Goal: Task Accomplishment & Management: Manage account settings

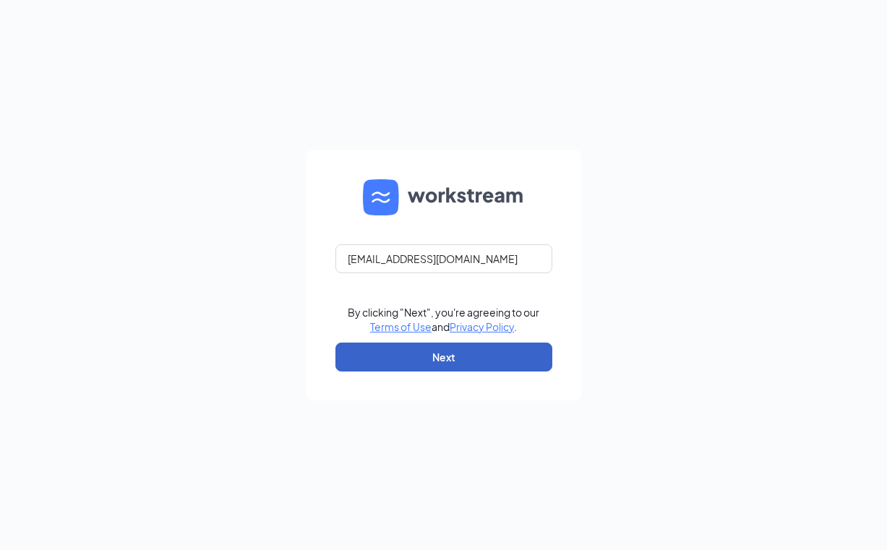
click at [464, 365] on button "Next" at bounding box center [443, 357] width 217 height 29
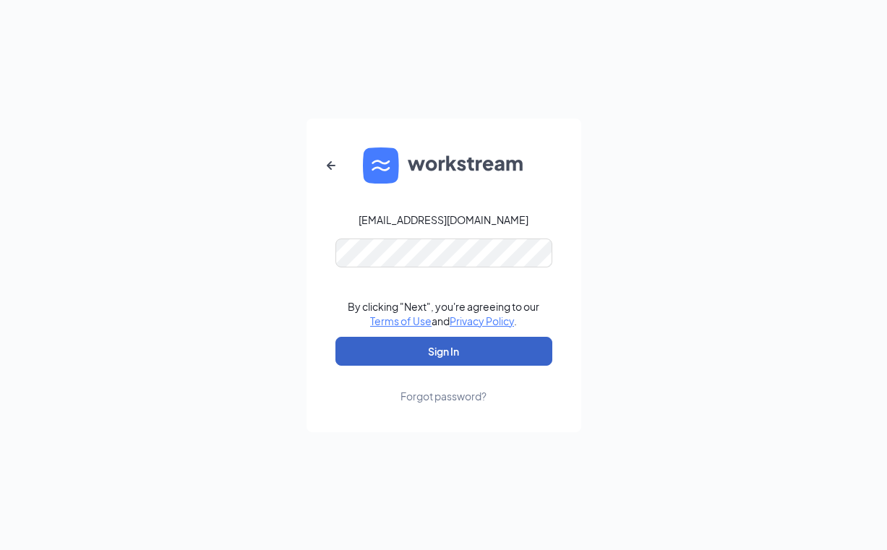
click at [436, 345] on button "Sign In" at bounding box center [443, 351] width 217 height 29
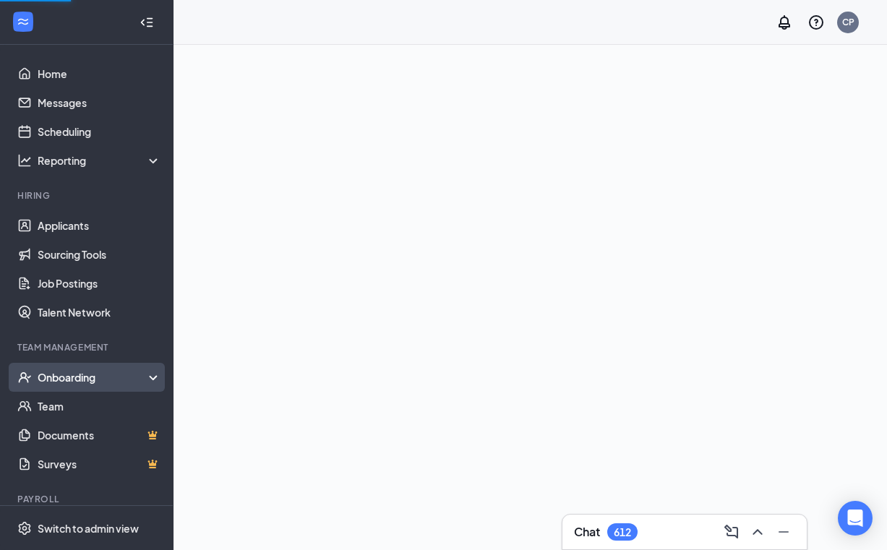
click at [50, 379] on div "Onboarding" at bounding box center [93, 377] width 111 height 14
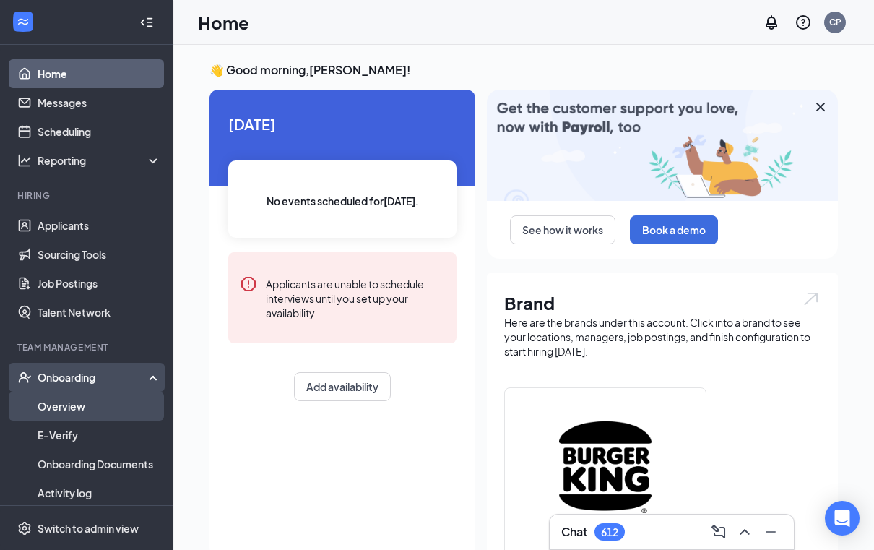
click at [55, 401] on link "Overview" at bounding box center [100, 406] width 124 height 29
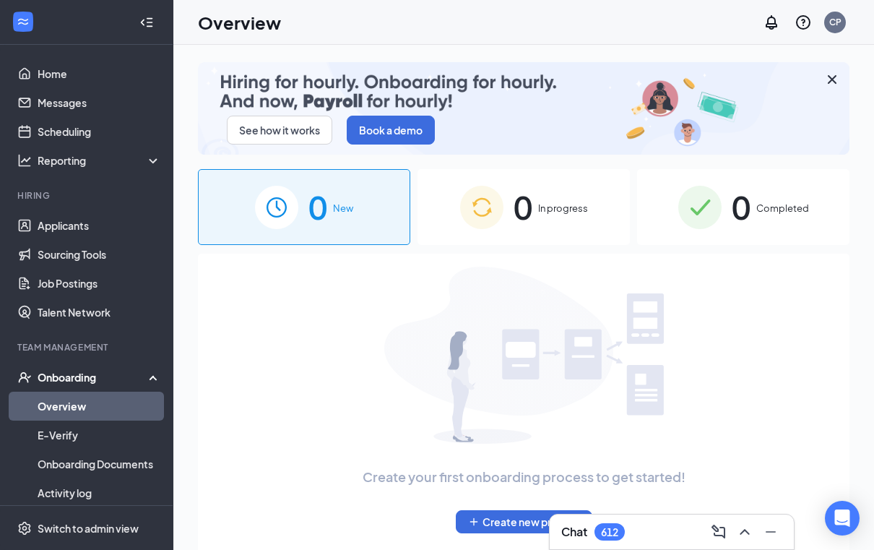
click at [672, 220] on div "0 Completed" at bounding box center [743, 207] width 212 height 76
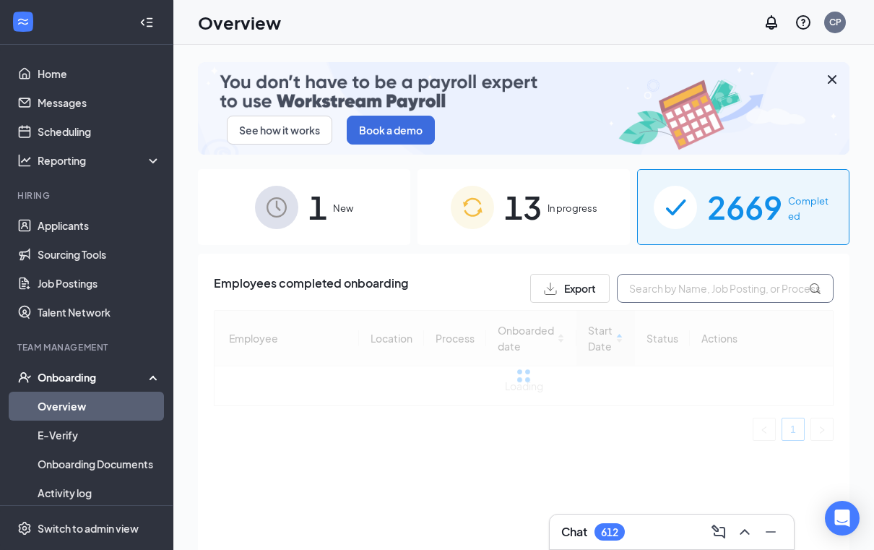
click at [629, 285] on input "text" at bounding box center [725, 288] width 217 height 29
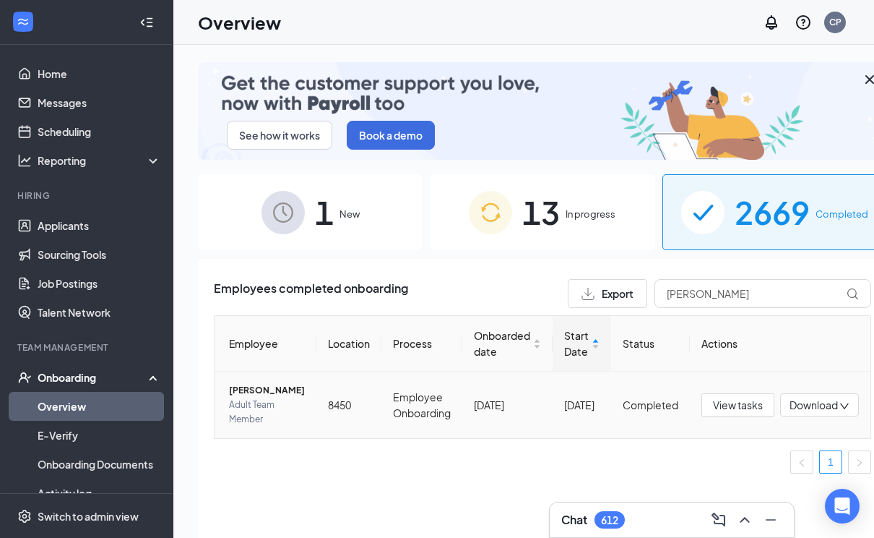
click at [250, 397] on span "[PERSON_NAME]" at bounding box center [267, 390] width 76 height 14
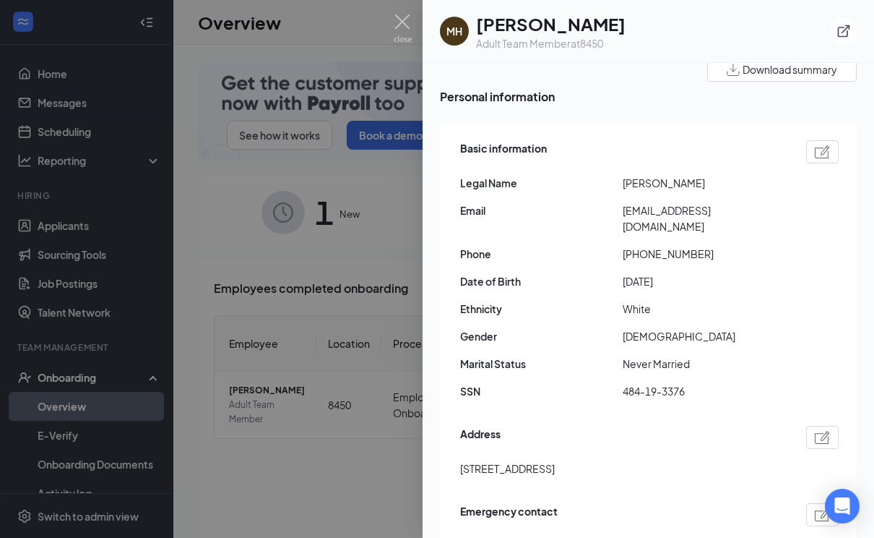
scroll to position [78, 0]
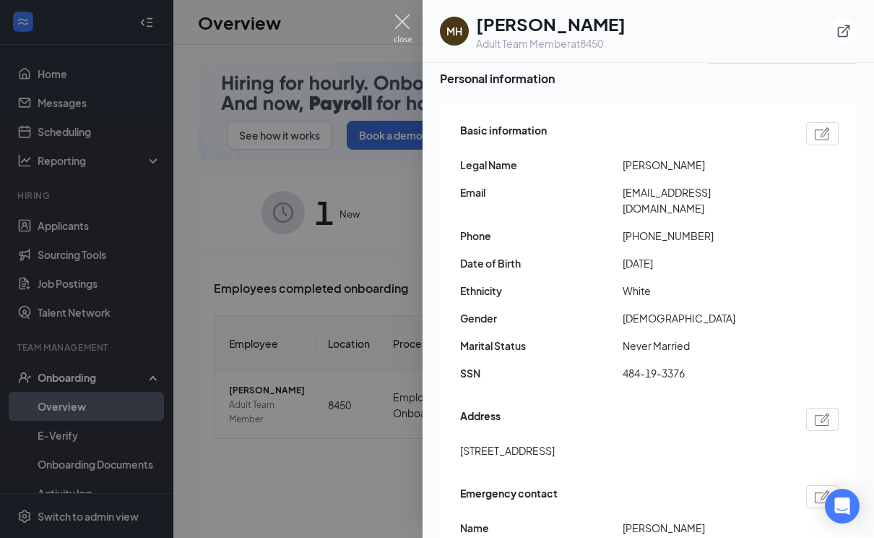
click at [400, 19] on img at bounding box center [403, 28] width 18 height 28
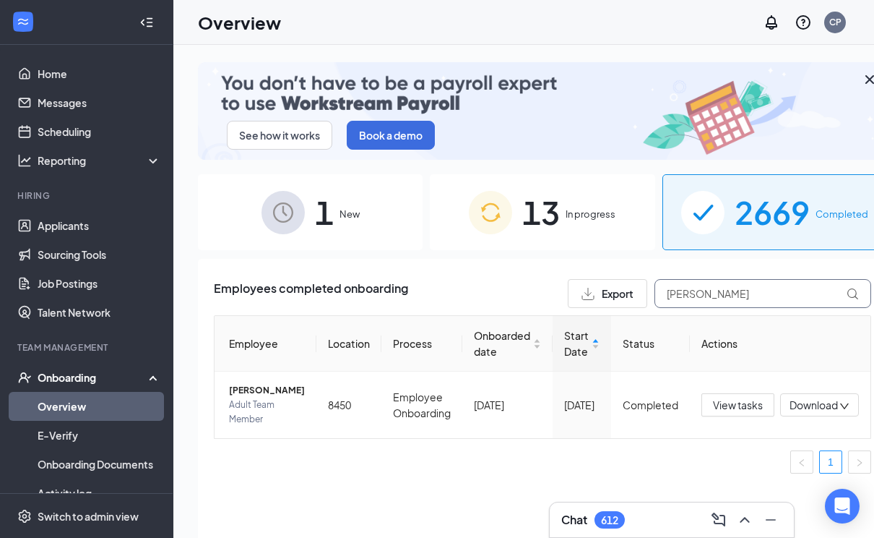
drag, startPoint x: 697, startPoint y: 297, endPoint x: 530, endPoint y: 288, distance: 167.2
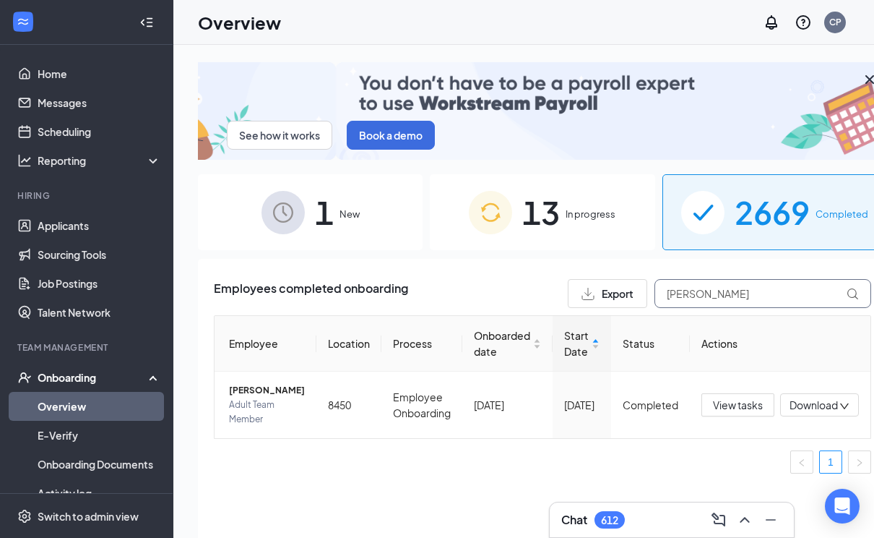
click at [655, 288] on input "[PERSON_NAME]" at bounding box center [763, 293] width 217 height 29
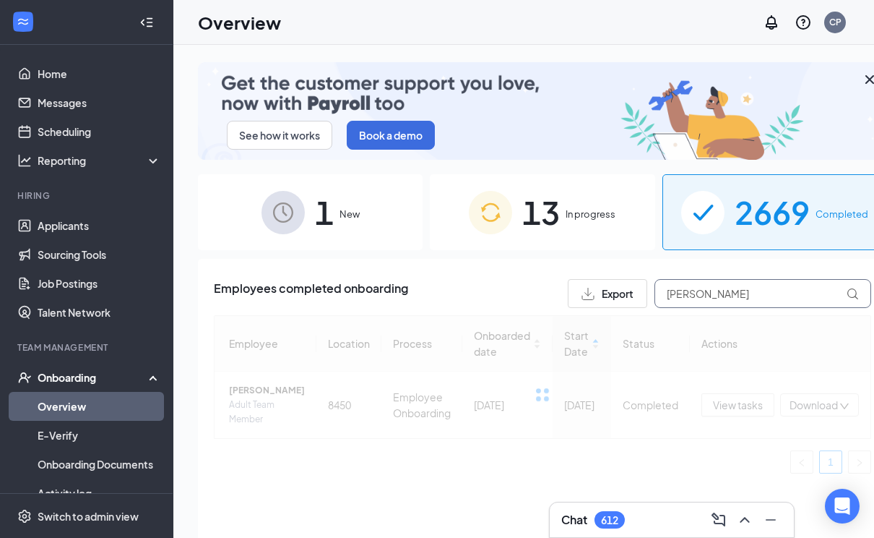
type input "[PERSON_NAME]"
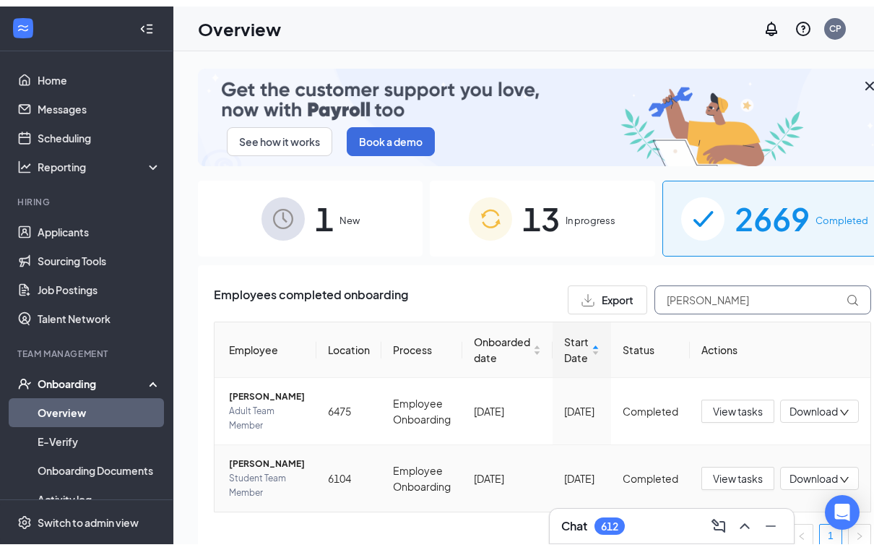
scroll to position [44, 0]
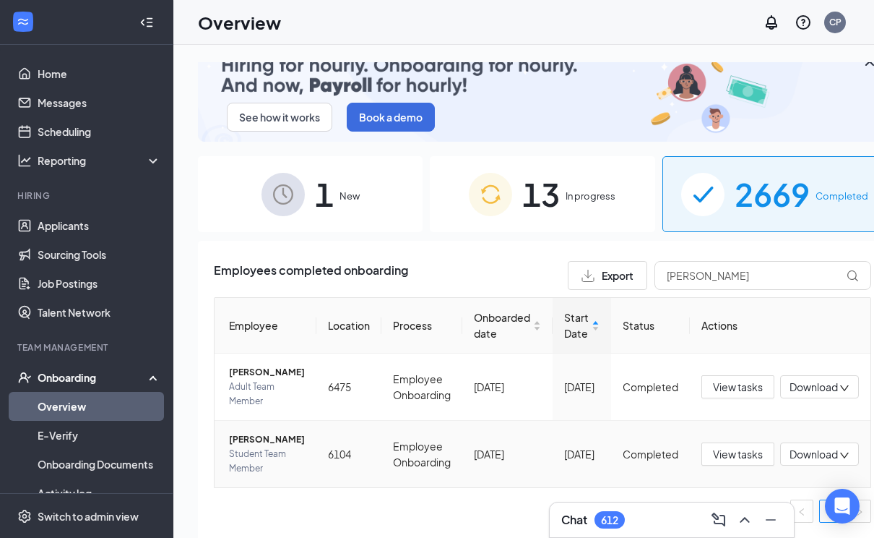
click at [250, 432] on span "[PERSON_NAME]" at bounding box center [267, 439] width 76 height 14
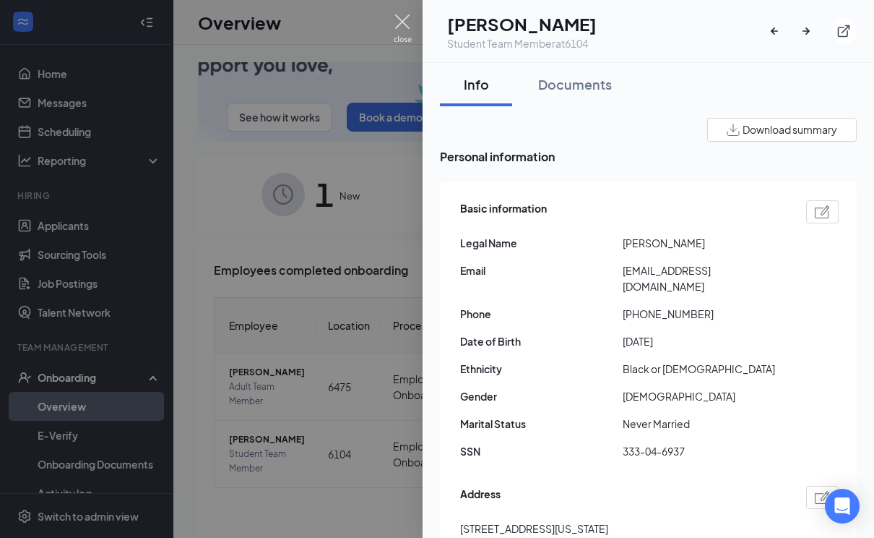
click at [398, 14] on img at bounding box center [403, 28] width 18 height 28
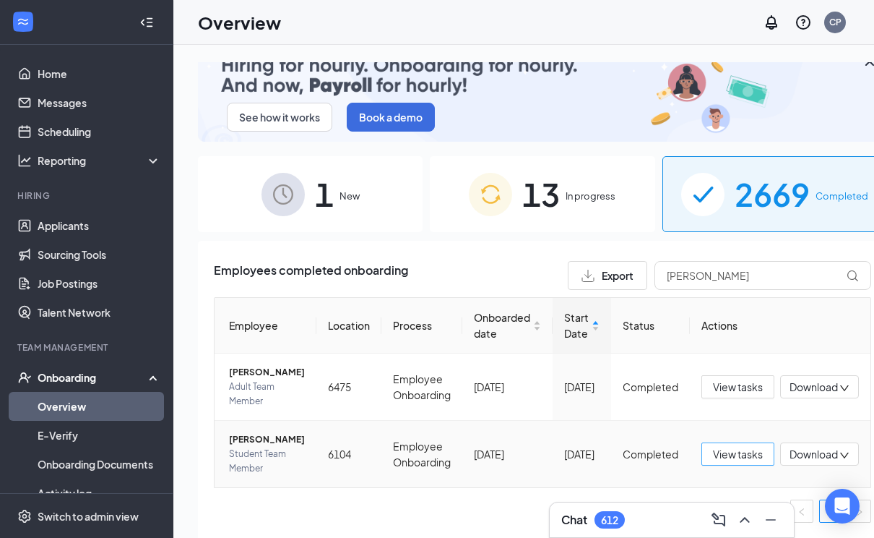
click at [713, 454] on span "View tasks" at bounding box center [738, 454] width 50 height 16
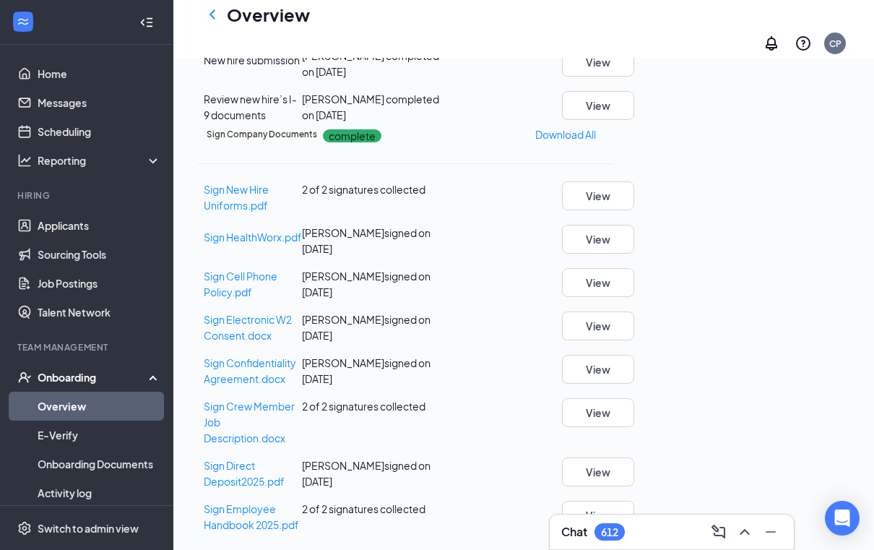
scroll to position [765, 0]
click at [262, 459] on span "Sign Direct Deposit2025.pdf" at bounding box center [244, 473] width 81 height 29
click at [254, 321] on span "Sign Electronic W2 Consent.docx" at bounding box center [248, 327] width 88 height 29
click at [268, 204] on span "Sign New Hire Uniforms.pdf" at bounding box center [236, 197] width 65 height 29
click at [573, 92] on div "Review new hire’s I-9 documents [PERSON_NAME] completed on [DATE] View" at bounding box center [406, 107] width 416 height 32
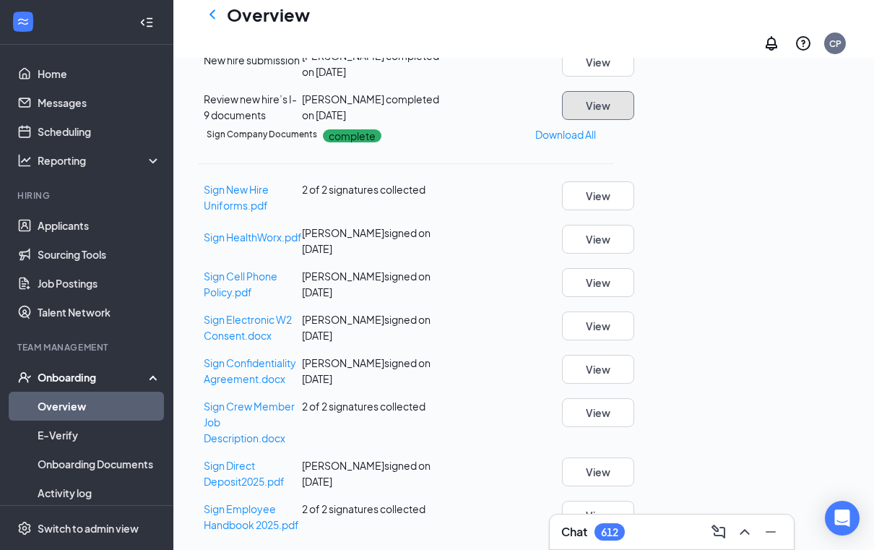
click at [634, 91] on button "View" at bounding box center [598, 105] width 72 height 29
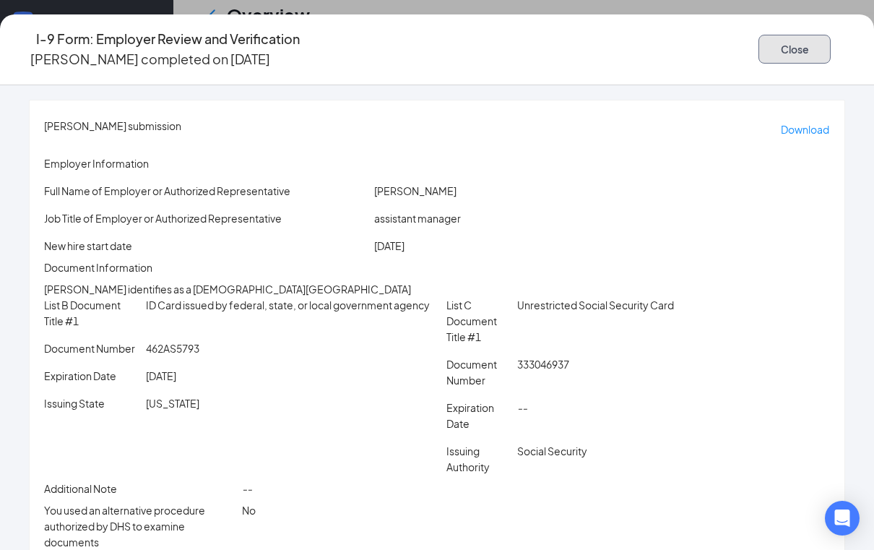
click at [759, 44] on button "Close" at bounding box center [795, 49] width 72 height 29
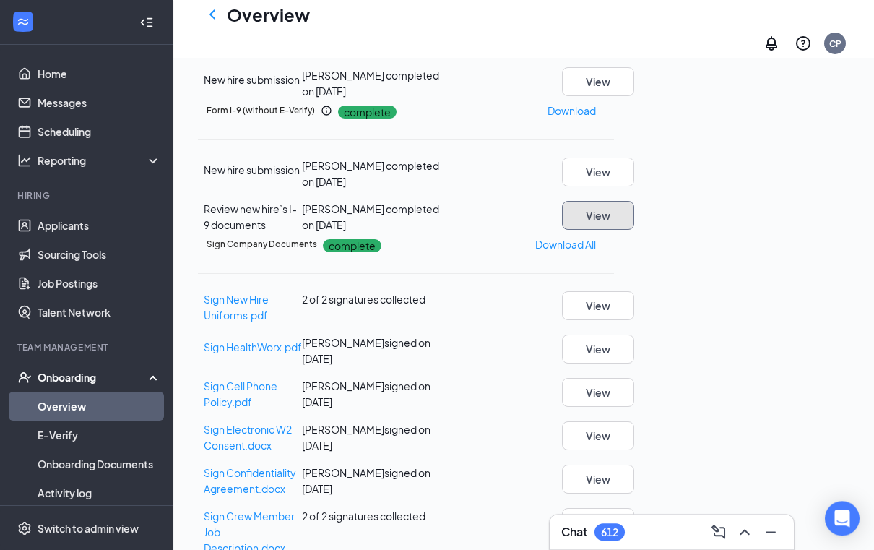
scroll to position [396, 0]
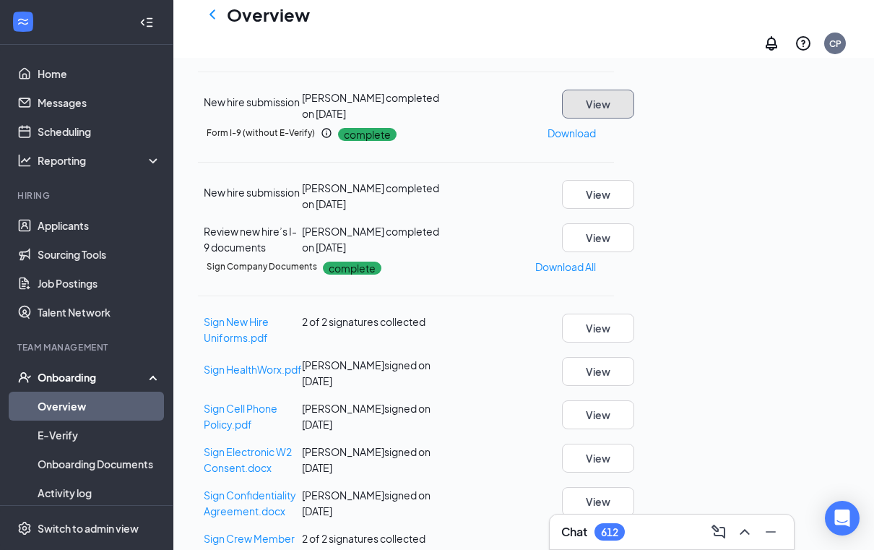
click at [634, 119] on button "View" at bounding box center [598, 104] width 72 height 29
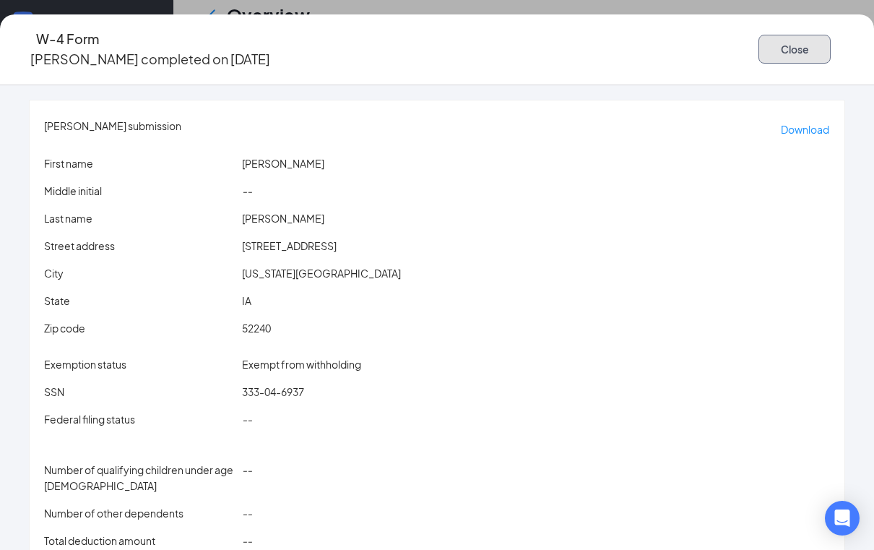
click at [759, 42] on button "Close" at bounding box center [795, 49] width 72 height 29
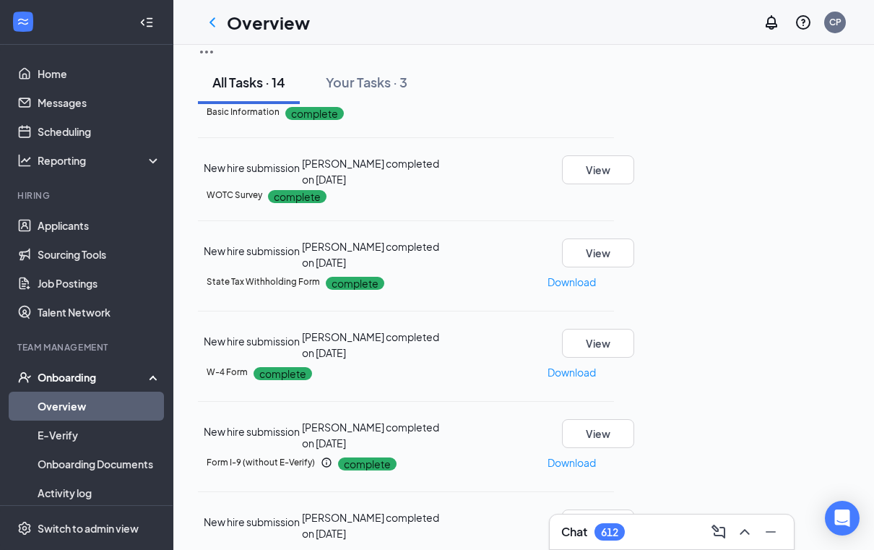
scroll to position [0, 0]
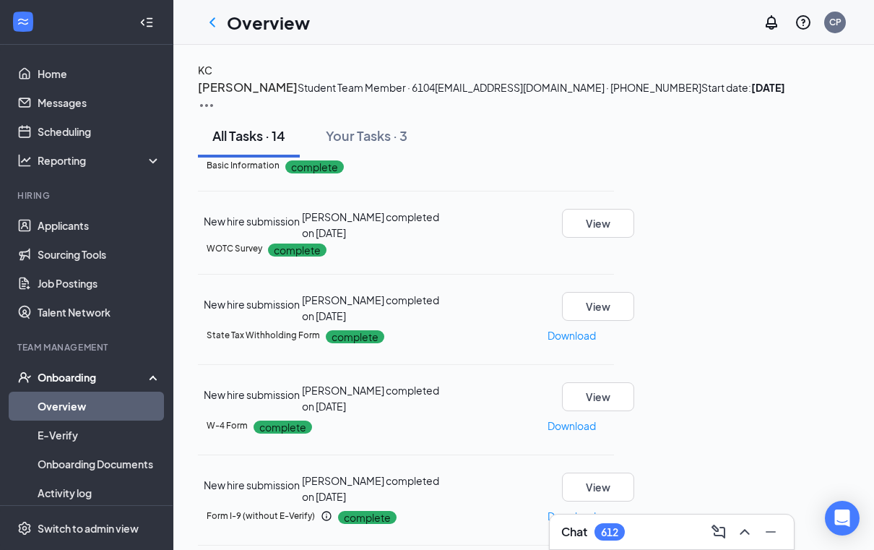
click at [298, 97] on h3 "[PERSON_NAME]" at bounding box center [248, 87] width 100 height 19
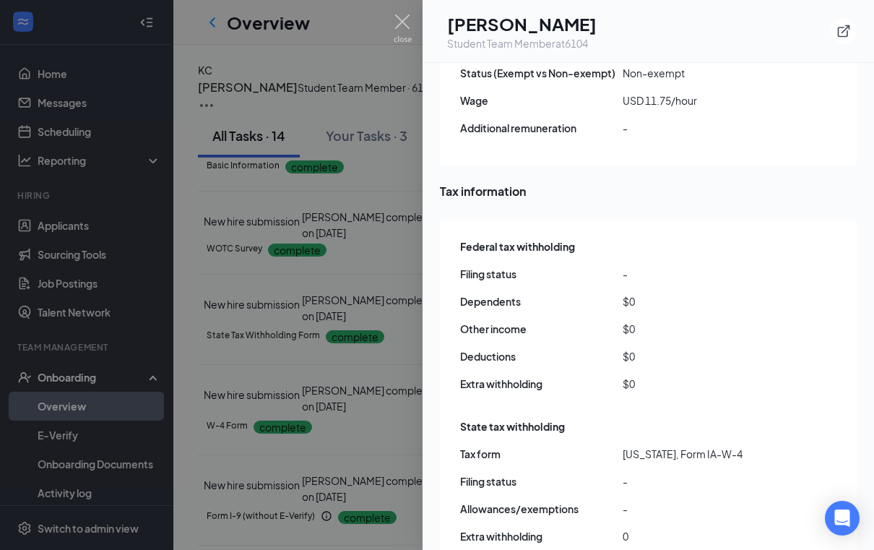
scroll to position [1015, 0]
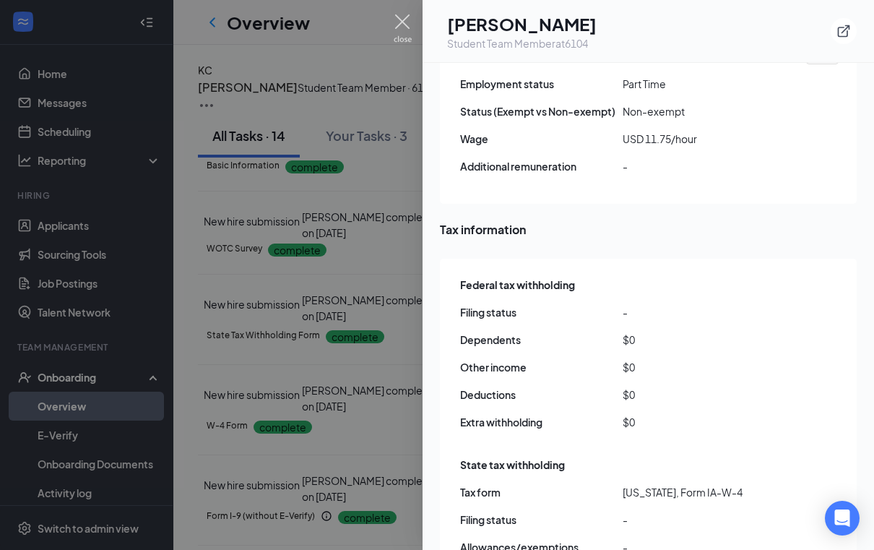
click at [402, 19] on img at bounding box center [403, 28] width 18 height 28
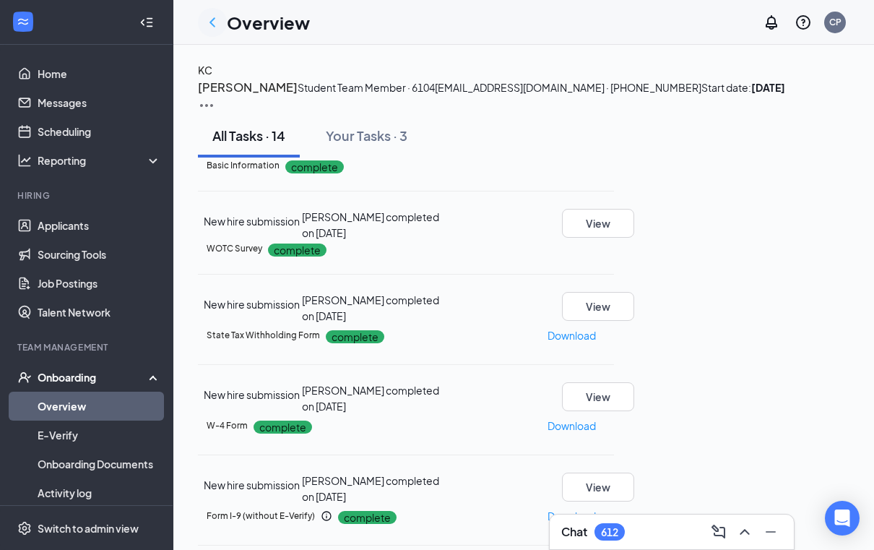
click at [218, 25] on icon "ChevronLeft" at bounding box center [212, 22] width 17 height 17
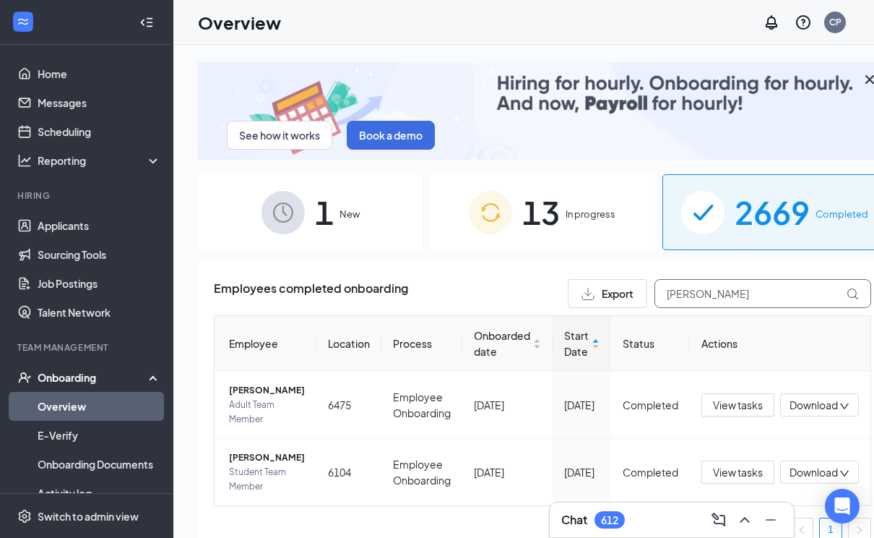
drag, startPoint x: 701, startPoint y: 288, endPoint x: 443, endPoint y: 275, distance: 258.3
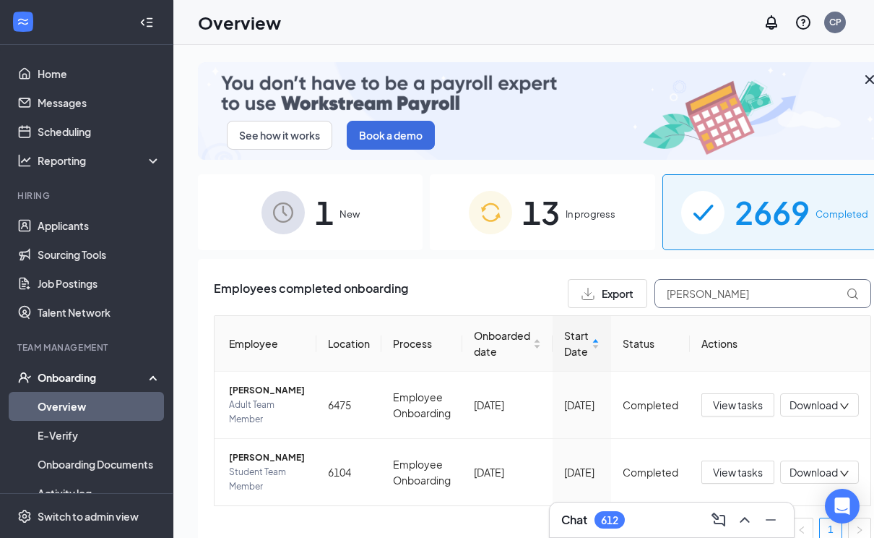
click at [655, 279] on input "[PERSON_NAME]" at bounding box center [763, 293] width 217 height 29
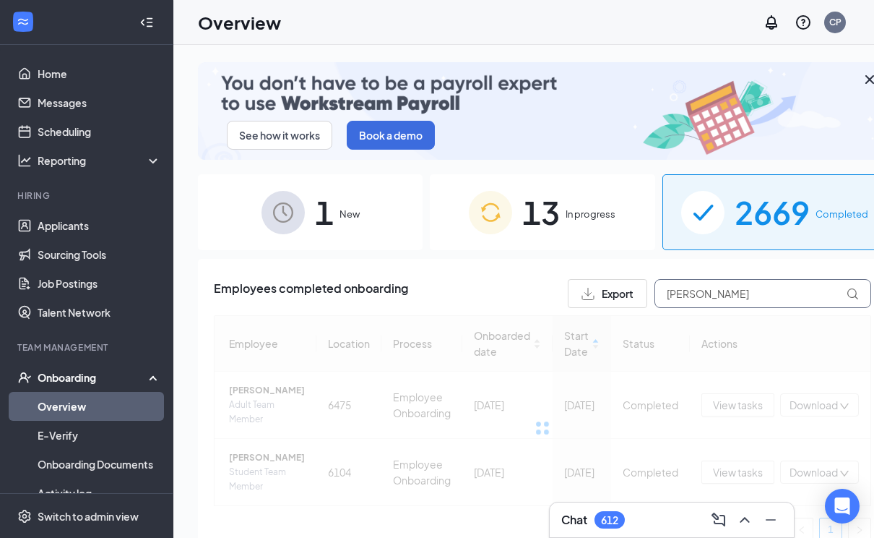
type input "[PERSON_NAME]"
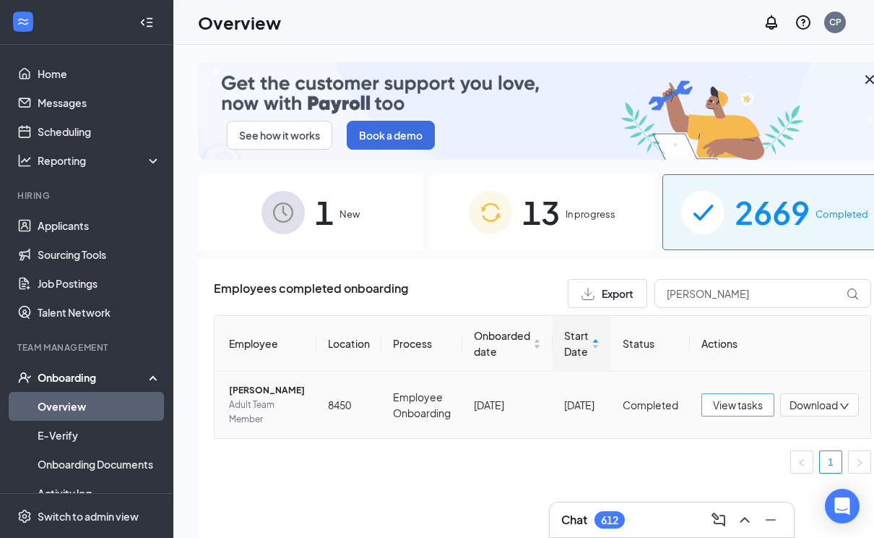
click at [713, 405] on span "View tasks" at bounding box center [738, 405] width 50 height 16
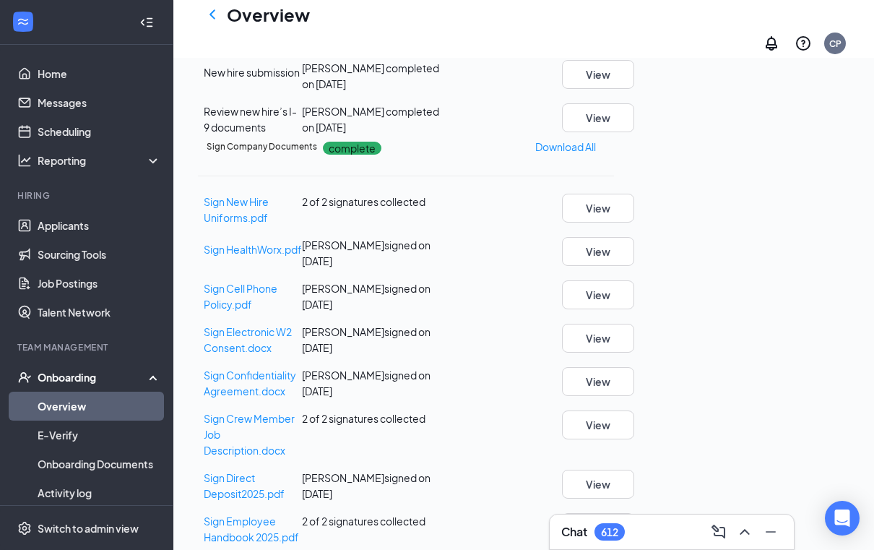
scroll to position [765, 0]
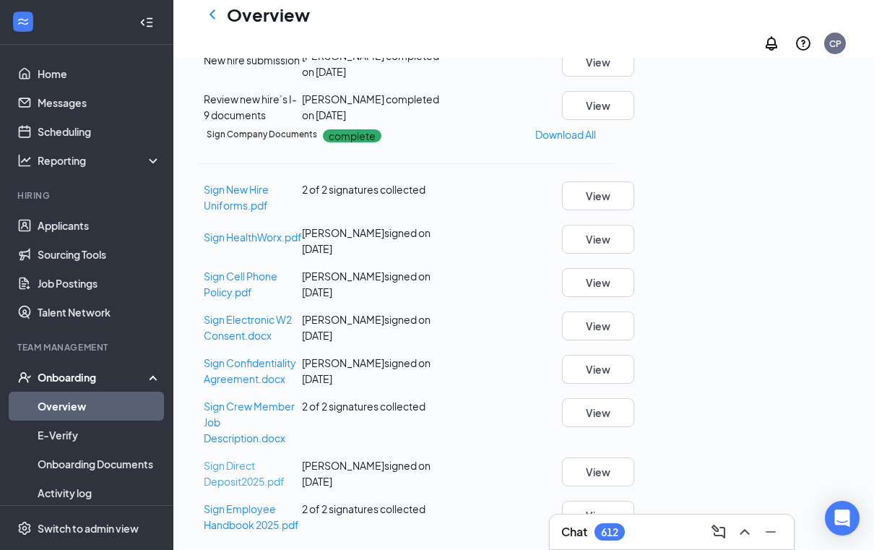
click at [260, 459] on span "Sign Direct Deposit2025.pdf" at bounding box center [244, 473] width 81 height 29
click at [257, 320] on span "Sign Electronic W2 Consent.docx" at bounding box center [248, 327] width 88 height 29
click at [264, 197] on span "Sign New Hire Uniforms.pdf" at bounding box center [236, 197] width 65 height 29
click at [595, 92] on div "Review new hire’s I-9 documents [PERSON_NAME] completed on [DATE] View" at bounding box center [406, 107] width 416 height 32
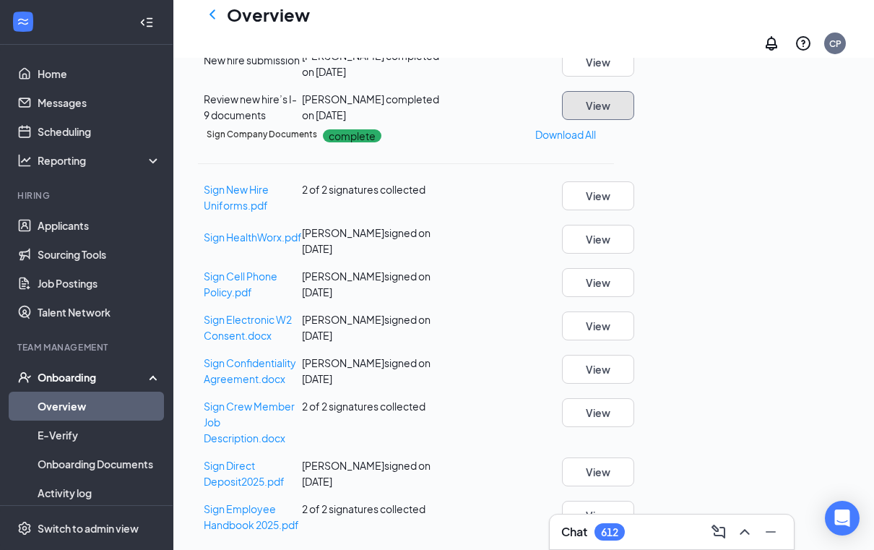
click at [634, 120] on button "View" at bounding box center [598, 105] width 72 height 29
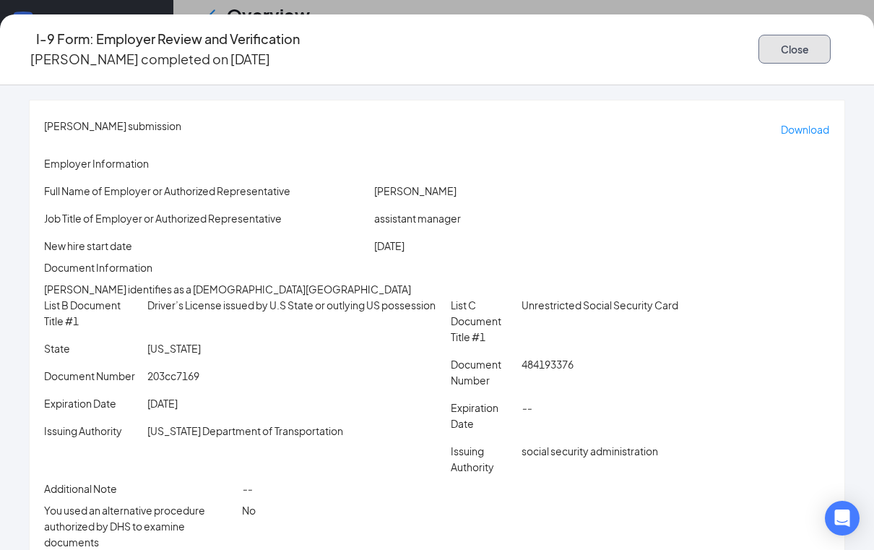
click at [759, 39] on button "Close" at bounding box center [795, 49] width 72 height 29
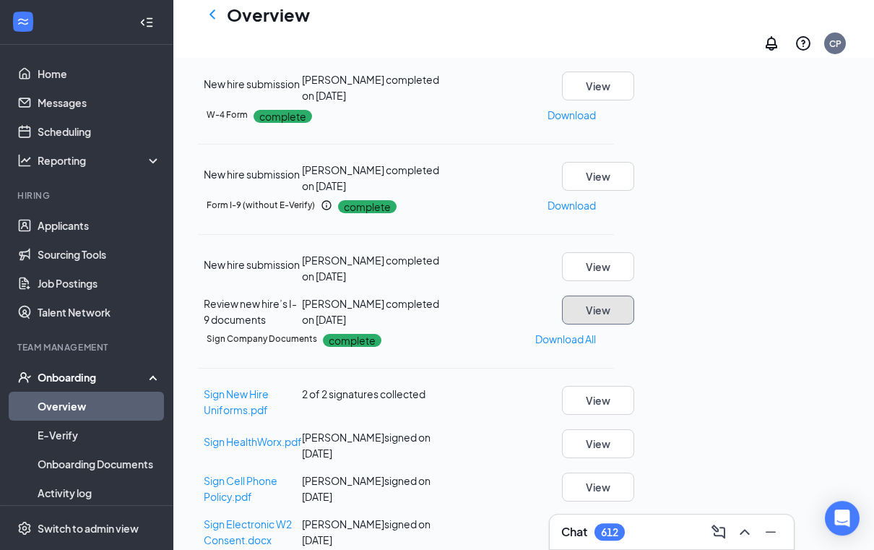
scroll to position [322, 0]
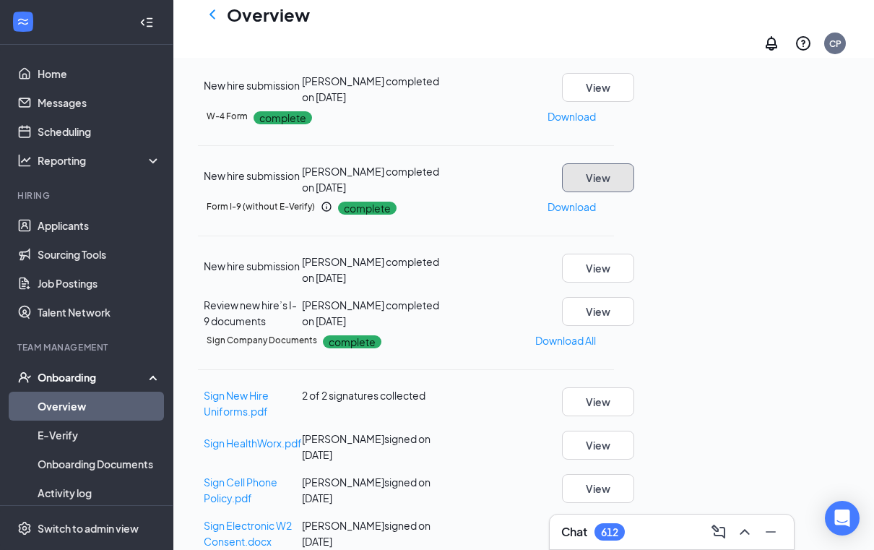
click at [634, 192] on button "View" at bounding box center [598, 177] width 72 height 29
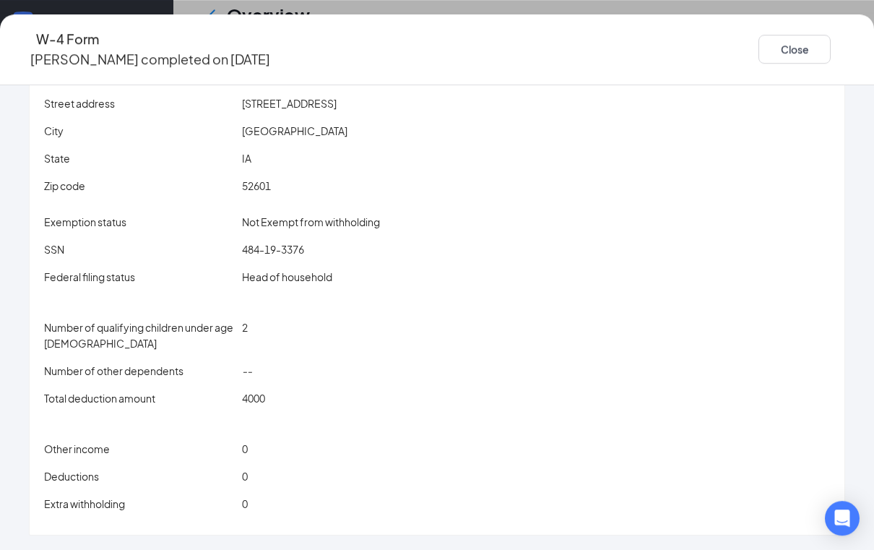
scroll to position [396, 0]
click at [759, 41] on button "Close" at bounding box center [795, 49] width 72 height 29
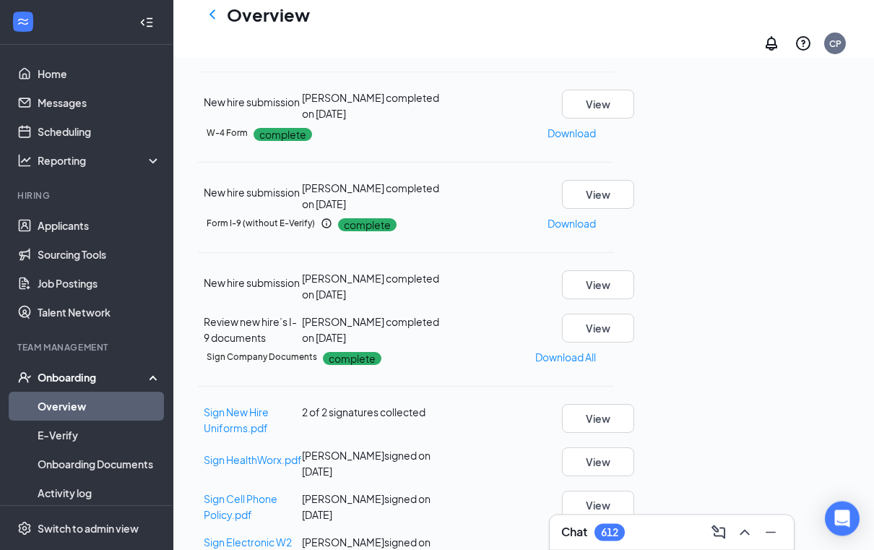
scroll to position [0, 0]
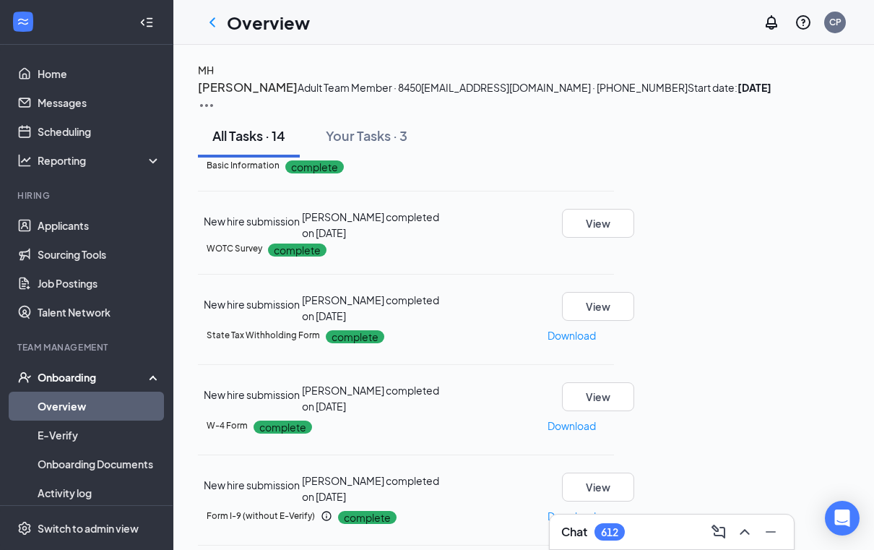
click at [298, 95] on h3 "[PERSON_NAME]" at bounding box center [248, 87] width 100 height 19
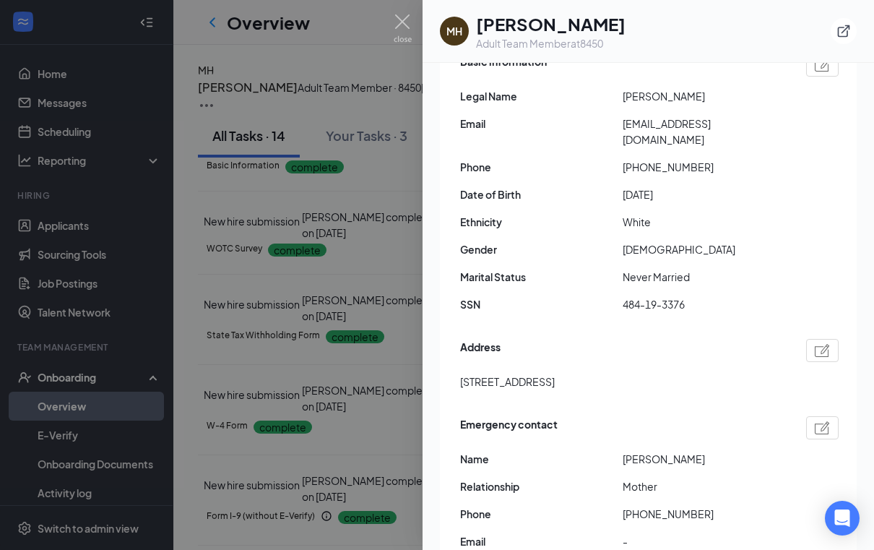
scroll to position [156, 0]
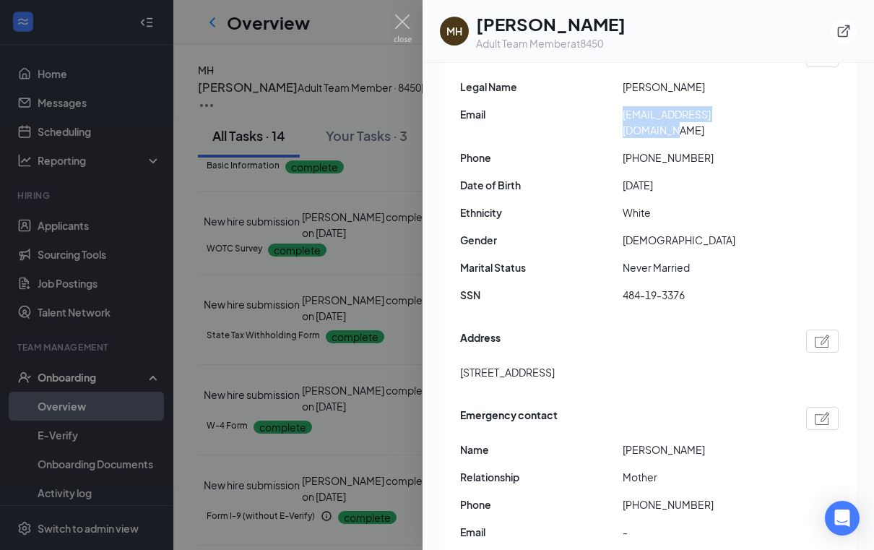
drag, startPoint x: 621, startPoint y: 118, endPoint x: 778, endPoint y: 119, distance: 156.1
click at [778, 119] on div "Email [EMAIL_ADDRESS][DOMAIN_NAME]" at bounding box center [649, 122] width 379 height 32
copy div "[EMAIL_ADDRESS][DOMAIN_NAME]"
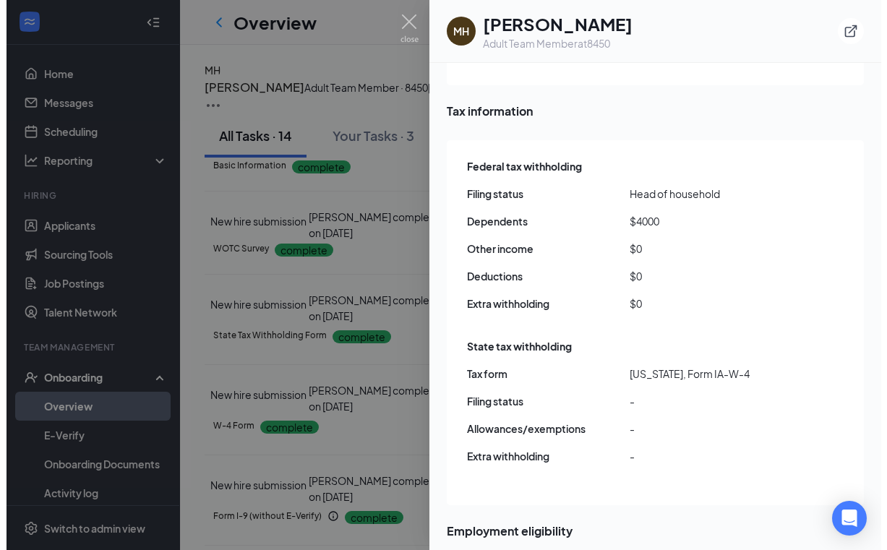
scroll to position [1055, 0]
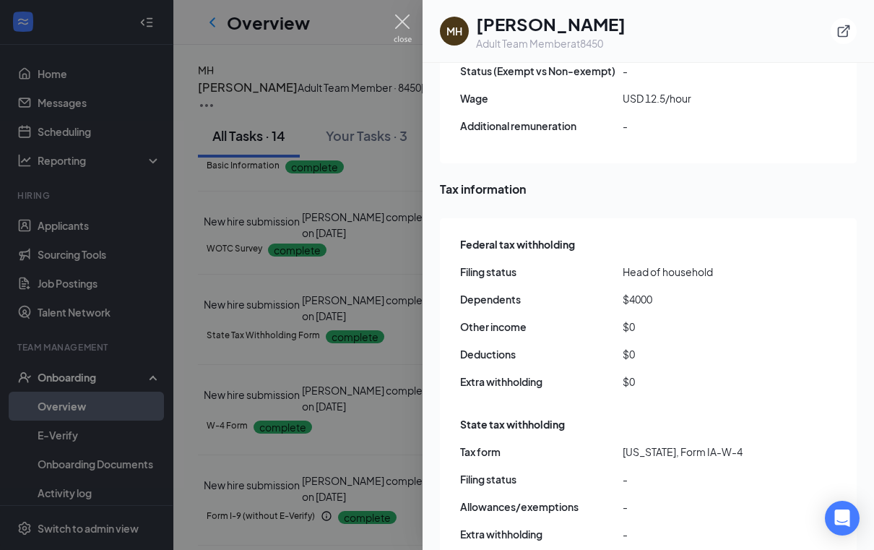
click at [400, 17] on img at bounding box center [403, 28] width 18 height 28
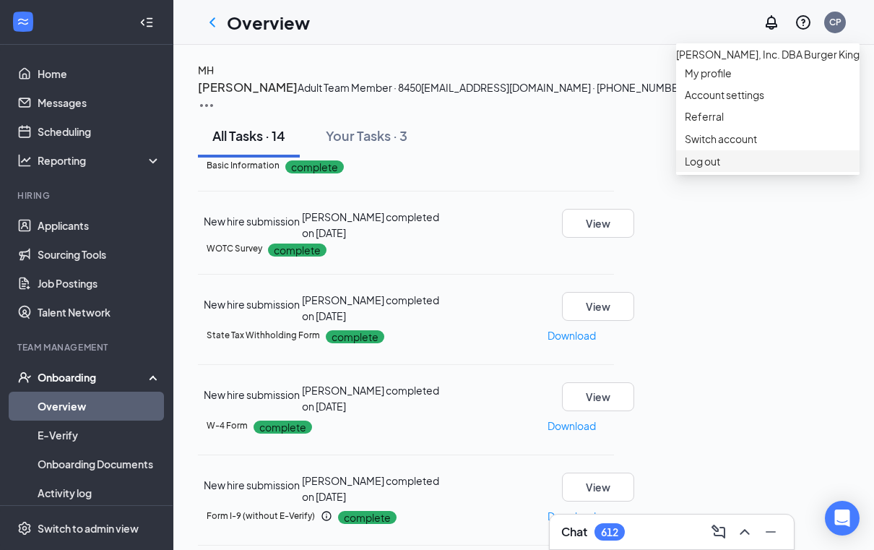
click at [700, 168] on div "Log out" at bounding box center [768, 161] width 166 height 14
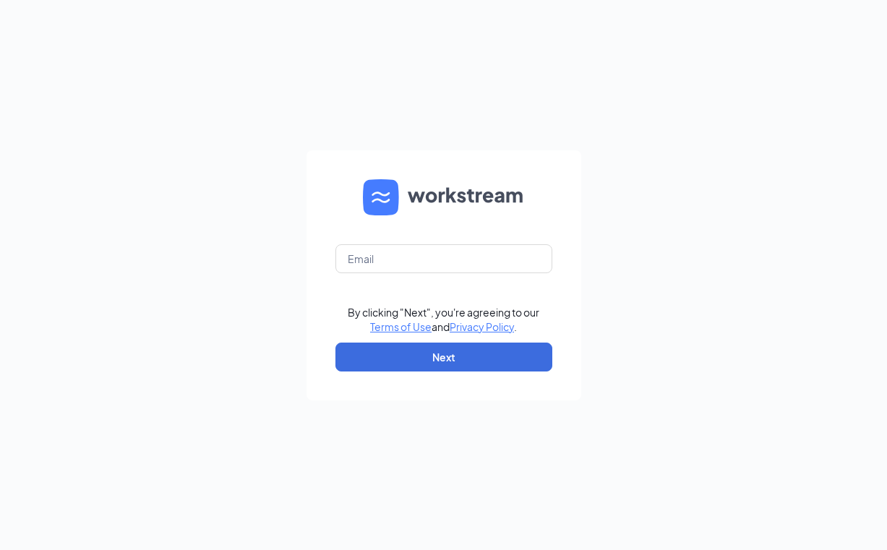
type input "[EMAIL_ADDRESS][DOMAIN_NAME]"
